Goal: Task Accomplishment & Management: Complete application form

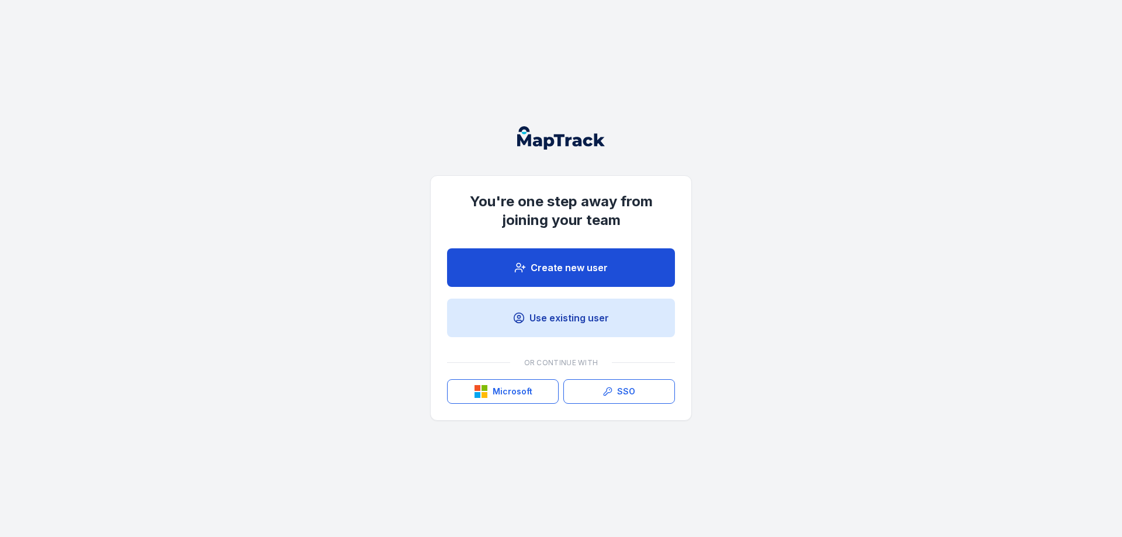
click at [572, 258] on link "Create new user" at bounding box center [561, 267] width 228 height 39
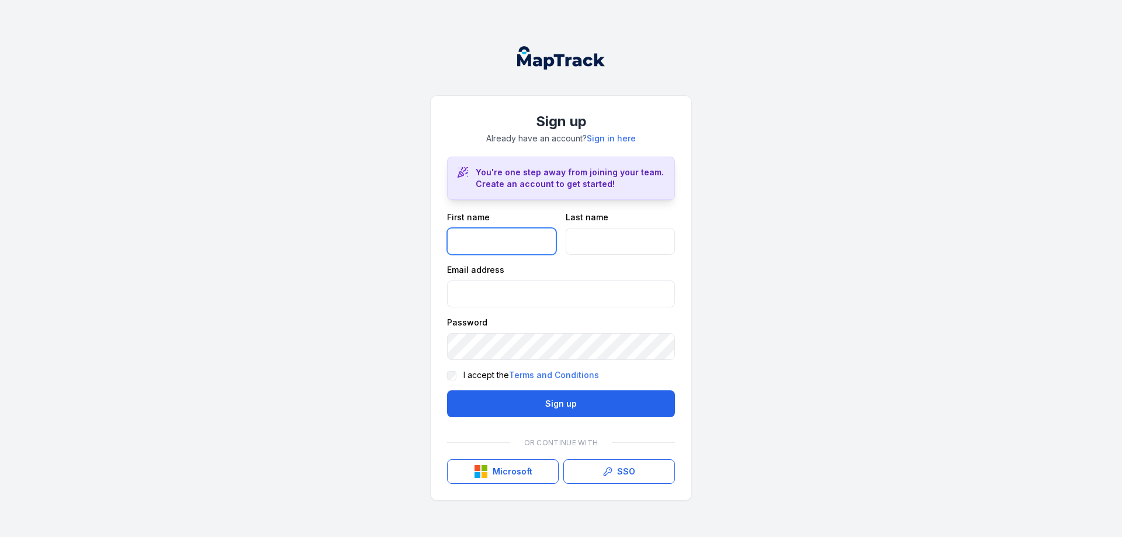
click at [510, 241] on input "text" at bounding box center [501, 241] width 109 height 27
type input "*"
type input "******"
type input "*****"
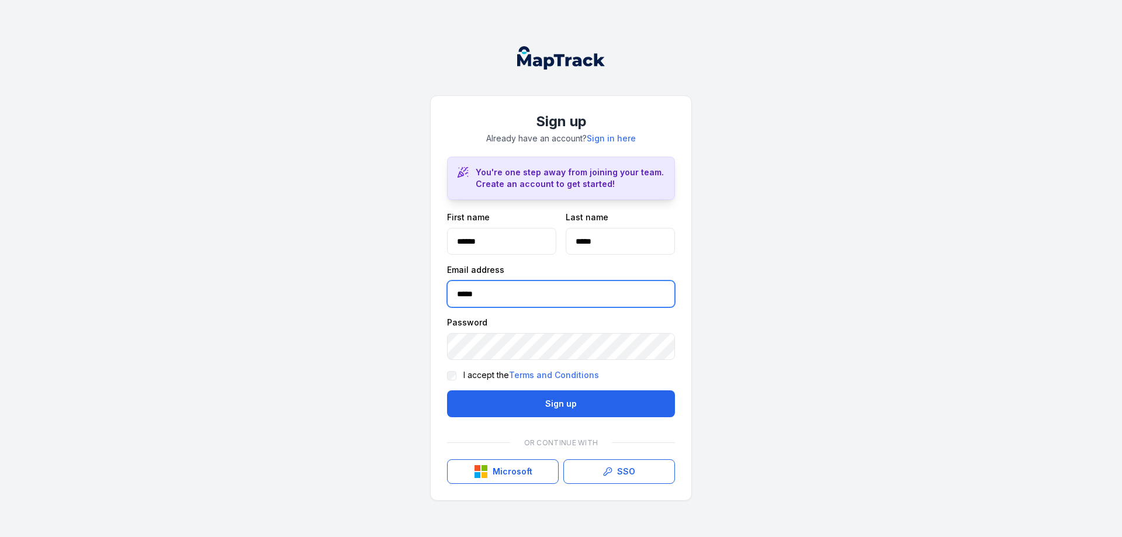
type input "**********"
click at [457, 379] on div "I accept the Terms and Conditions" at bounding box center [561, 375] width 228 height 12
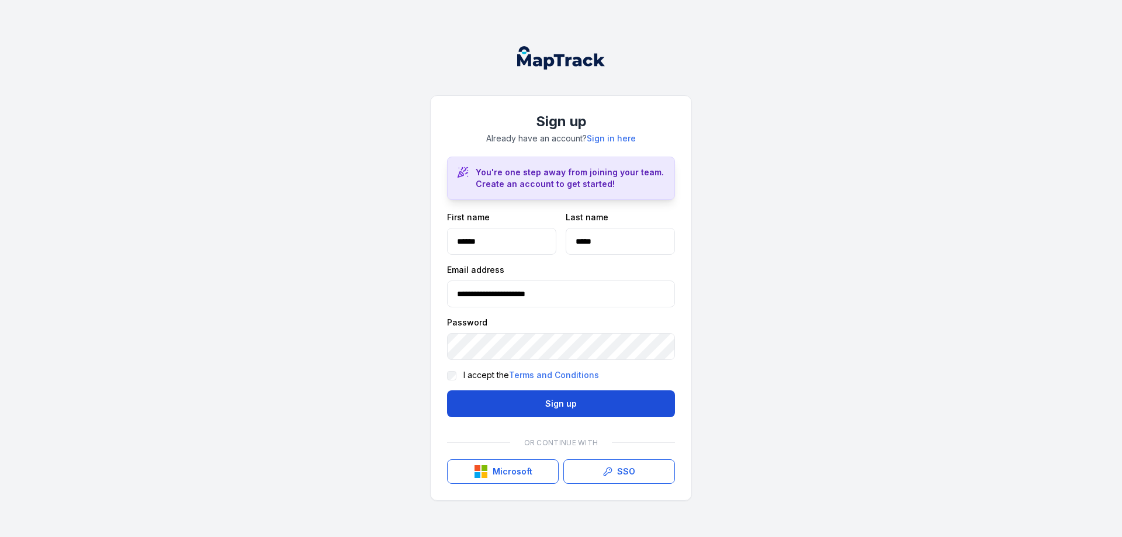
click at [602, 409] on button "Sign up" at bounding box center [561, 403] width 228 height 27
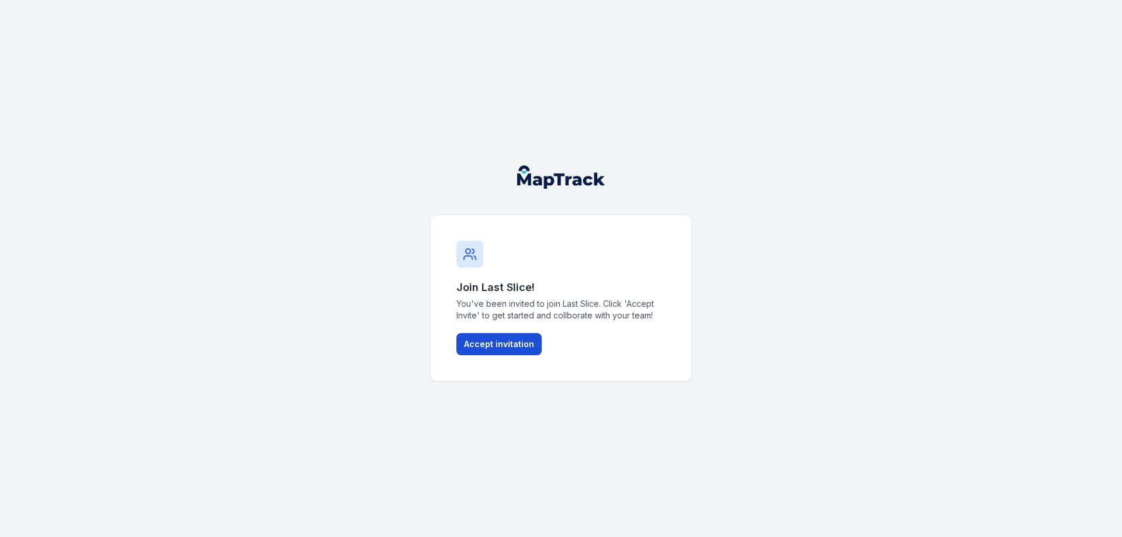
click at [504, 339] on button "Accept invitation" at bounding box center [498, 344] width 85 height 22
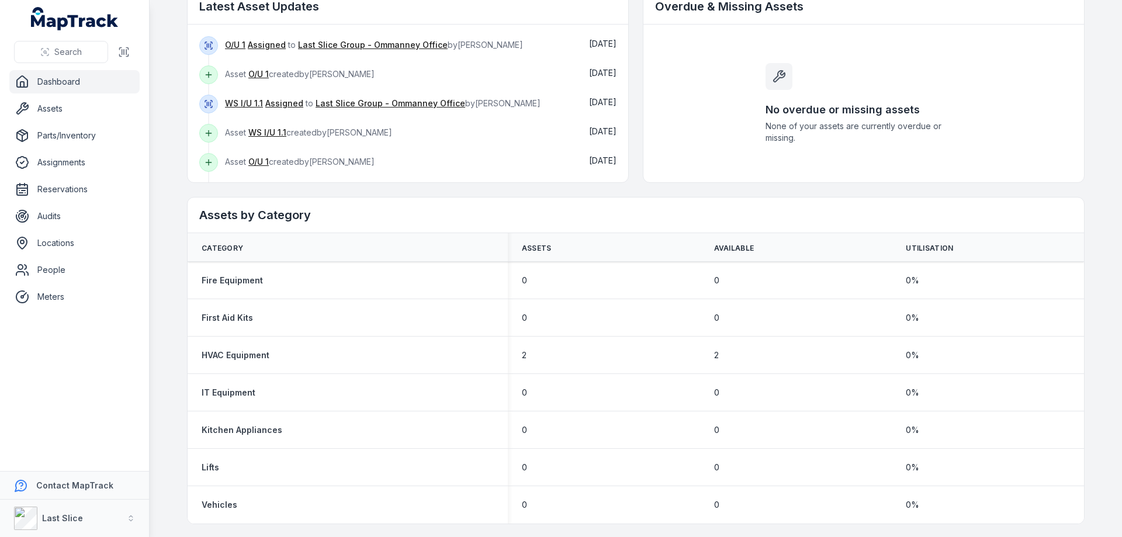
scroll to position [356, 0]
click at [61, 269] on link "People" at bounding box center [74, 269] width 130 height 23
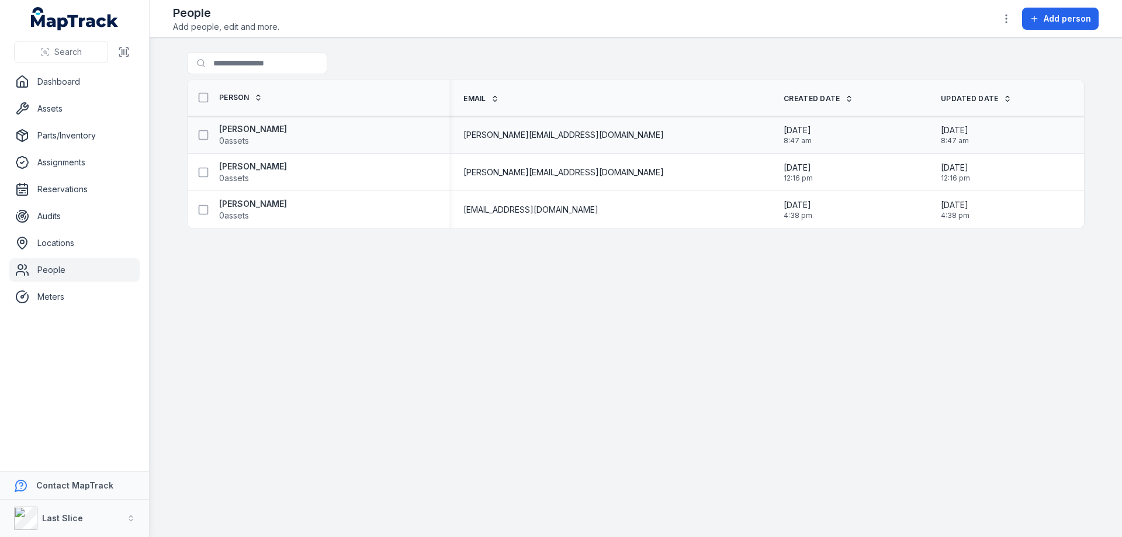
click at [285, 141] on div "[PERSON_NAME] 0 assets" at bounding box center [313, 134] width 243 height 23
click at [268, 129] on strong "[PERSON_NAME]" at bounding box center [253, 129] width 68 height 12
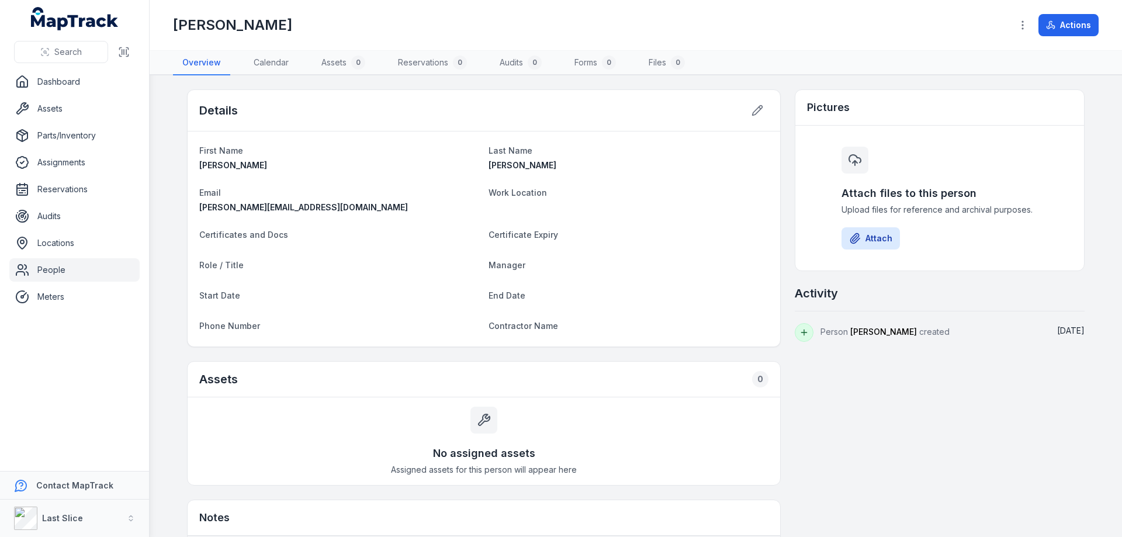
click at [248, 27] on h1 "[PERSON_NAME]" at bounding box center [232, 25] width 119 height 19
click at [1087, 21] on button "Actions" at bounding box center [1069, 25] width 60 height 22
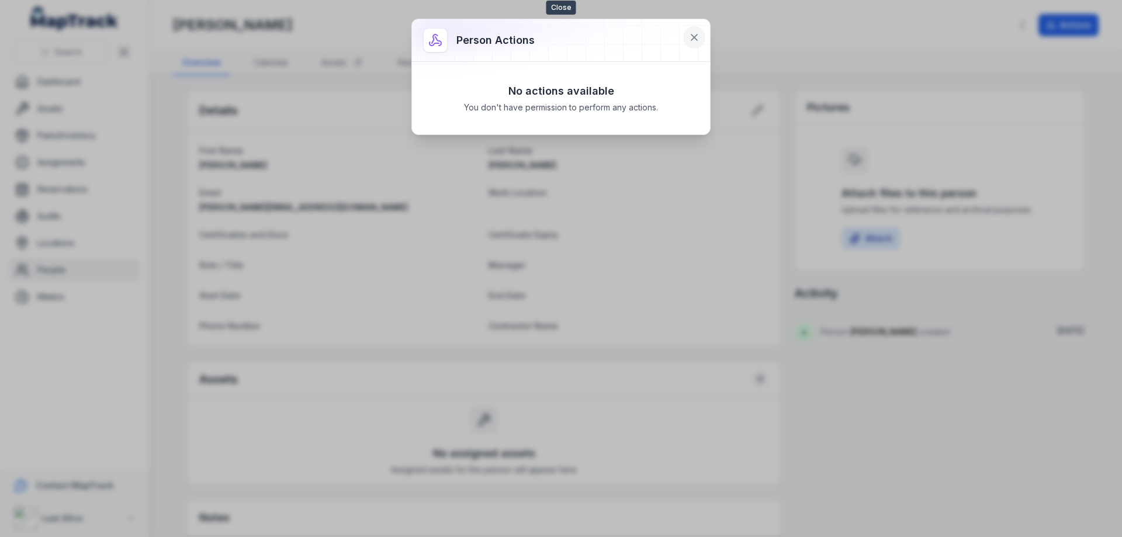
click at [692, 32] on icon at bounding box center [695, 38] width 12 height 12
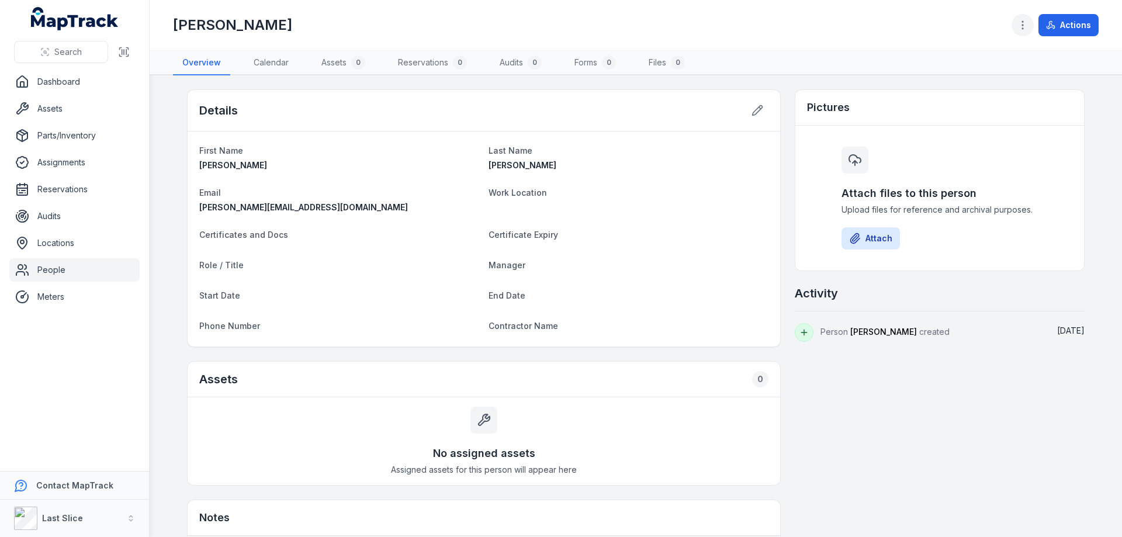
click at [1016, 26] on button "button" at bounding box center [1023, 25] width 22 height 22
drag, startPoint x: 668, startPoint y: 33, endPoint x: 630, endPoint y: 29, distance: 38.2
click at [667, 33] on div "[PERSON_NAME] Actions" at bounding box center [636, 25] width 926 height 41
click at [257, 30] on h1 "[PERSON_NAME]" at bounding box center [232, 25] width 119 height 19
click at [403, 37] on div "[PERSON_NAME] Actions" at bounding box center [636, 25] width 926 height 41
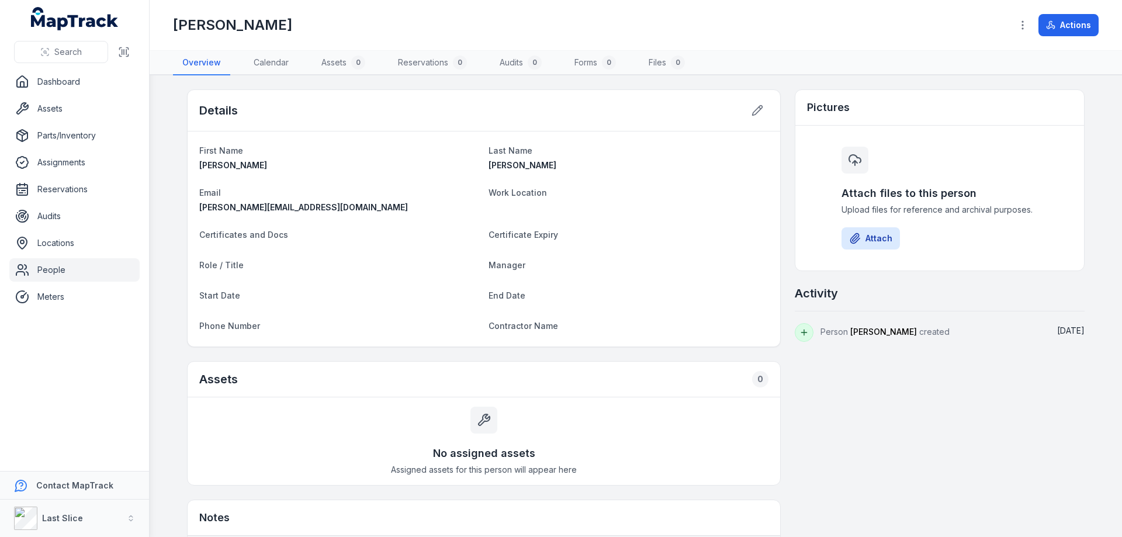
click at [802, 35] on div "[PERSON_NAME] Actions" at bounding box center [636, 25] width 926 height 41
click at [78, 18] on icon "MapTrack" at bounding box center [82, 23] width 72 height 16
